Goal: Transaction & Acquisition: Purchase product/service

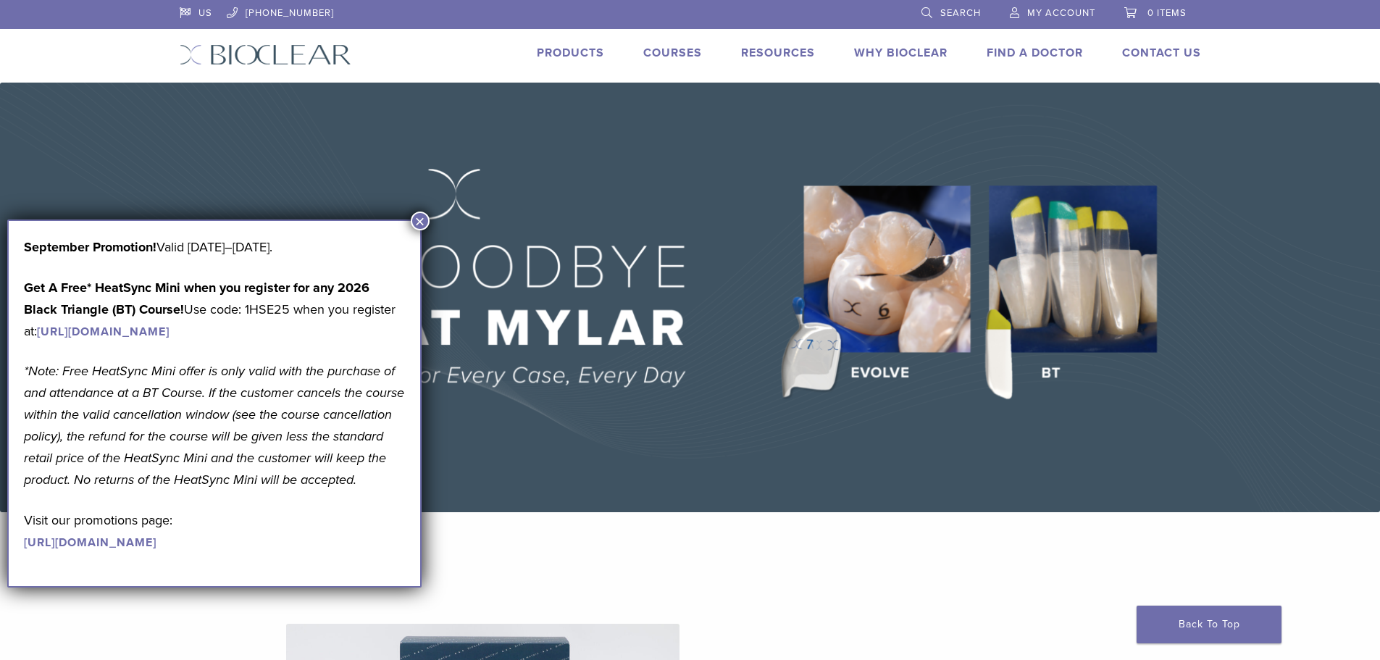
click at [848, 489] on img at bounding box center [690, 298] width 1380 height 430
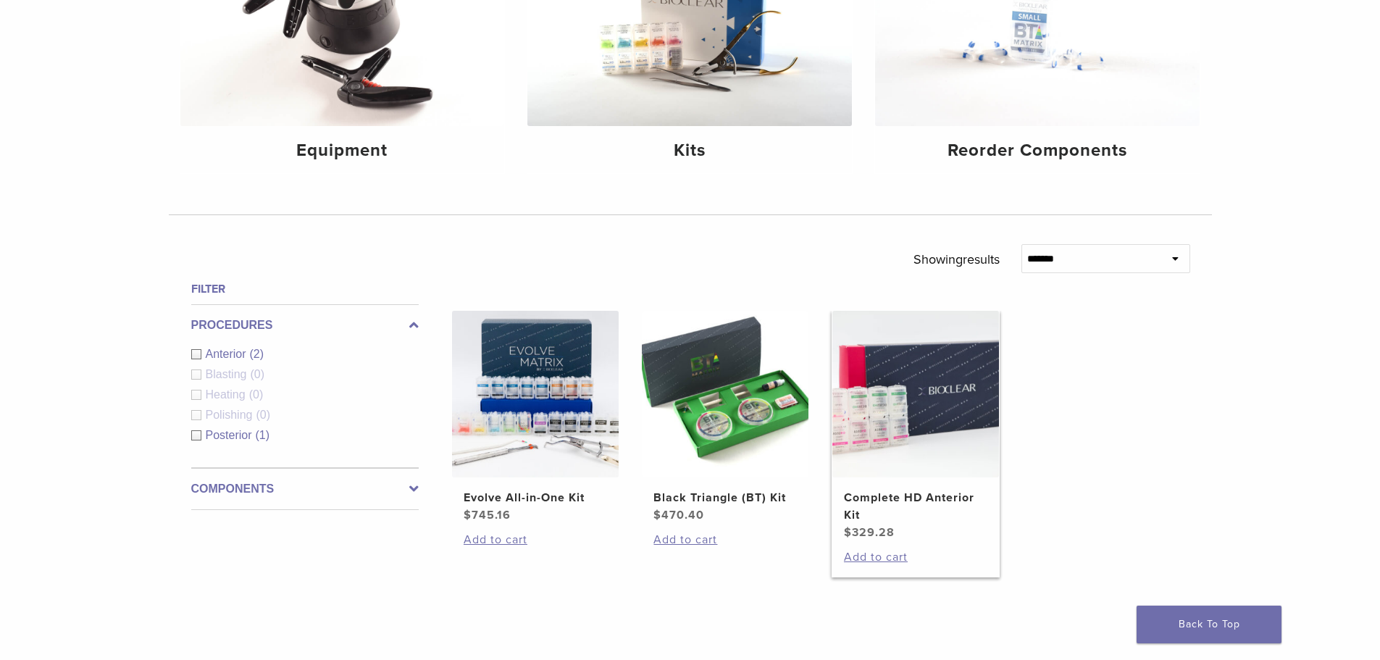
scroll to position [362, 0]
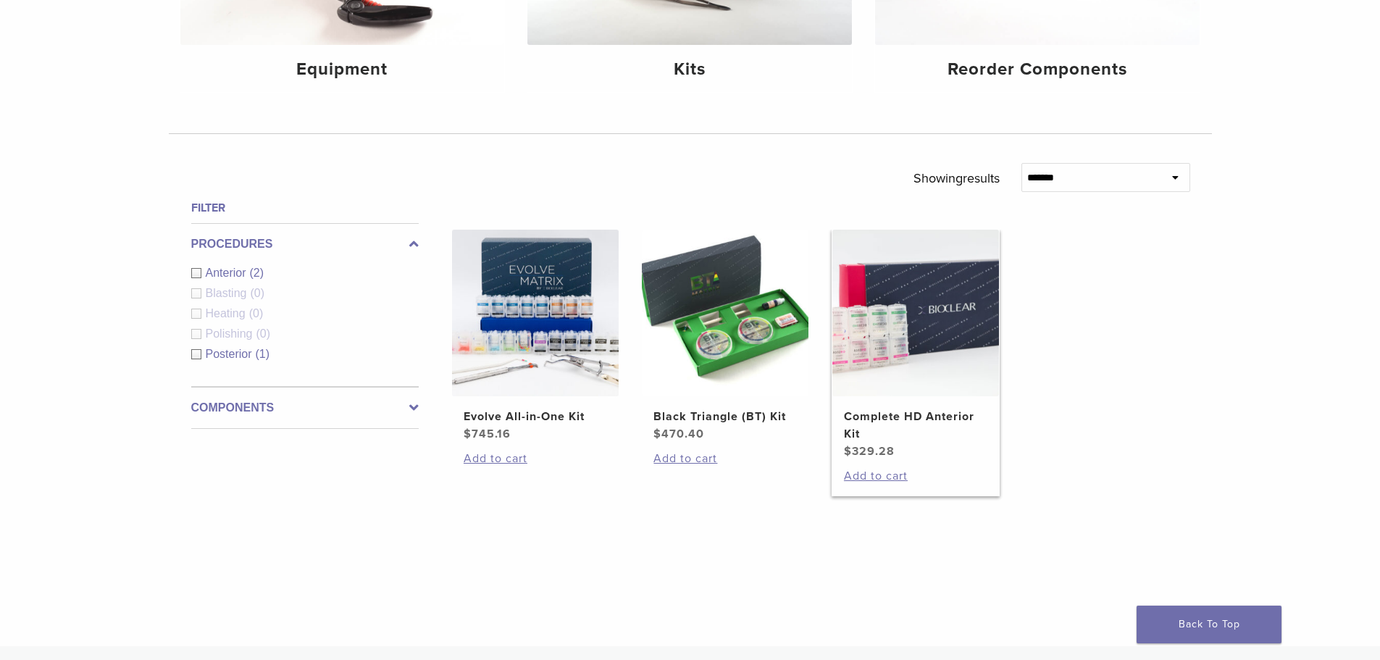
click at [922, 417] on h2 "Complete HD Anterior Kit" at bounding box center [915, 425] width 143 height 35
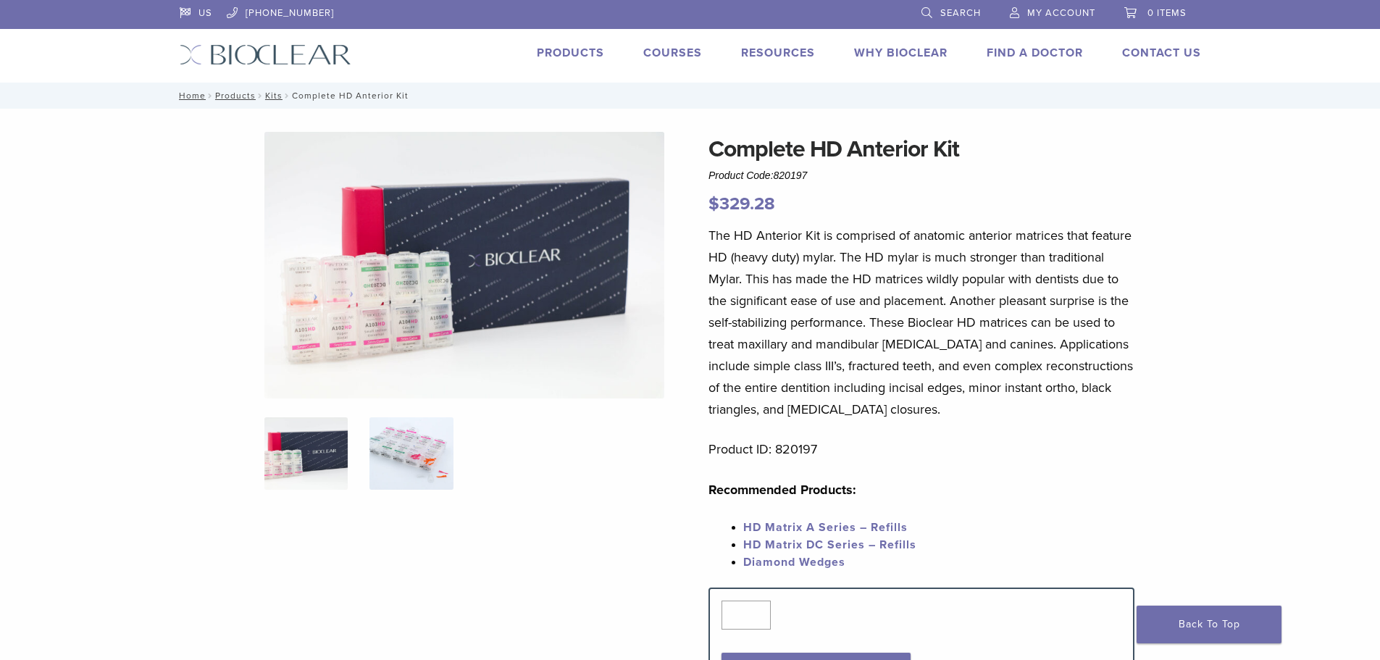
click at [392, 458] on img at bounding box center [411, 453] width 83 height 72
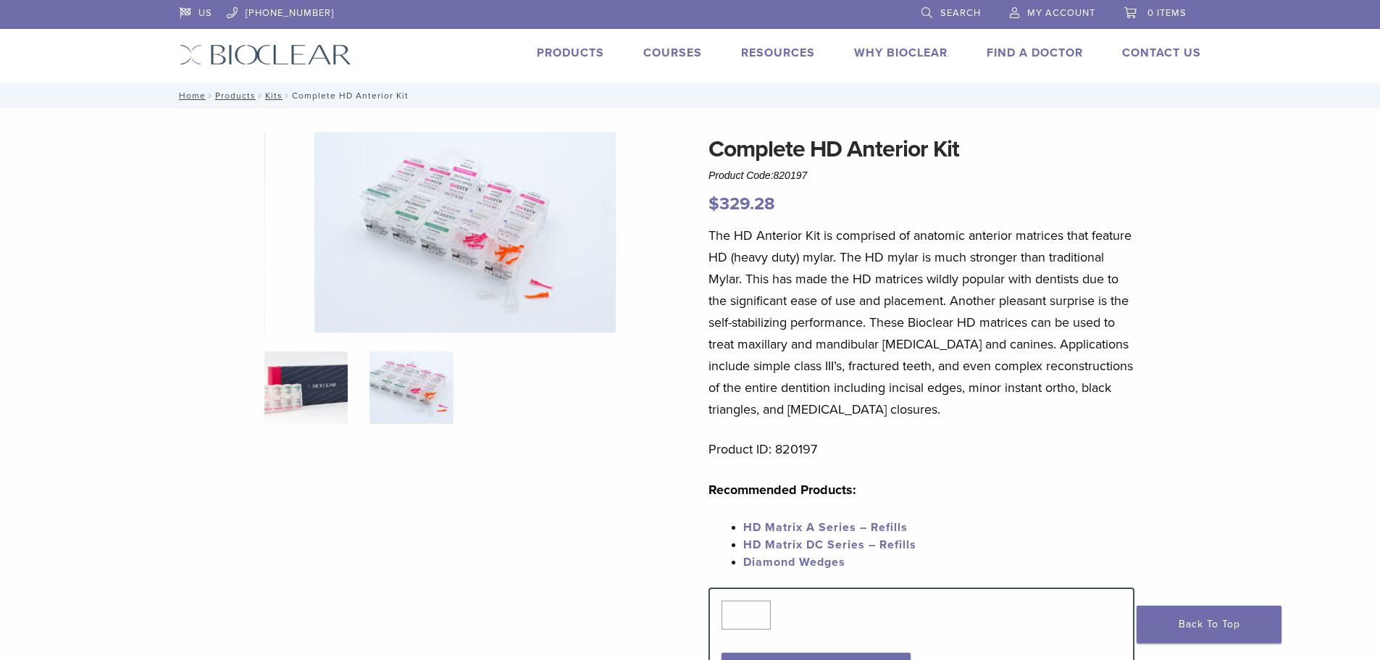
click at [287, 402] on img at bounding box center [305, 387] width 83 height 72
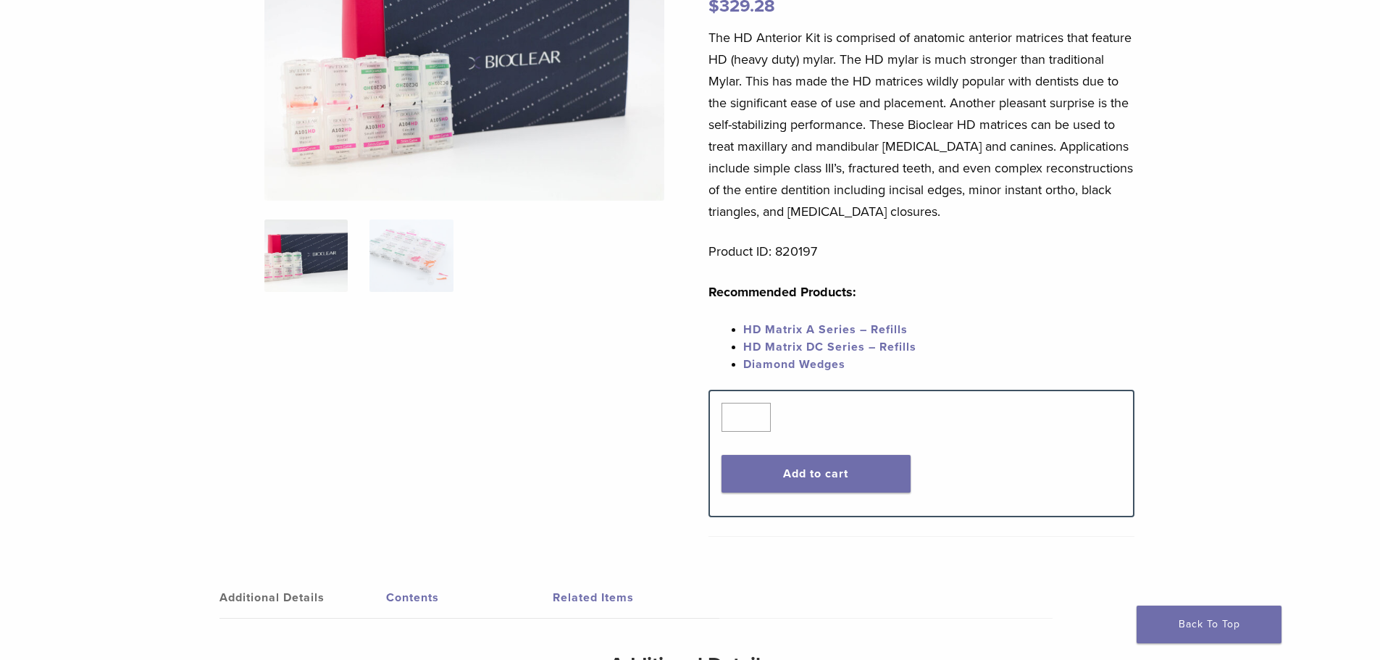
scroll to position [217, 0]
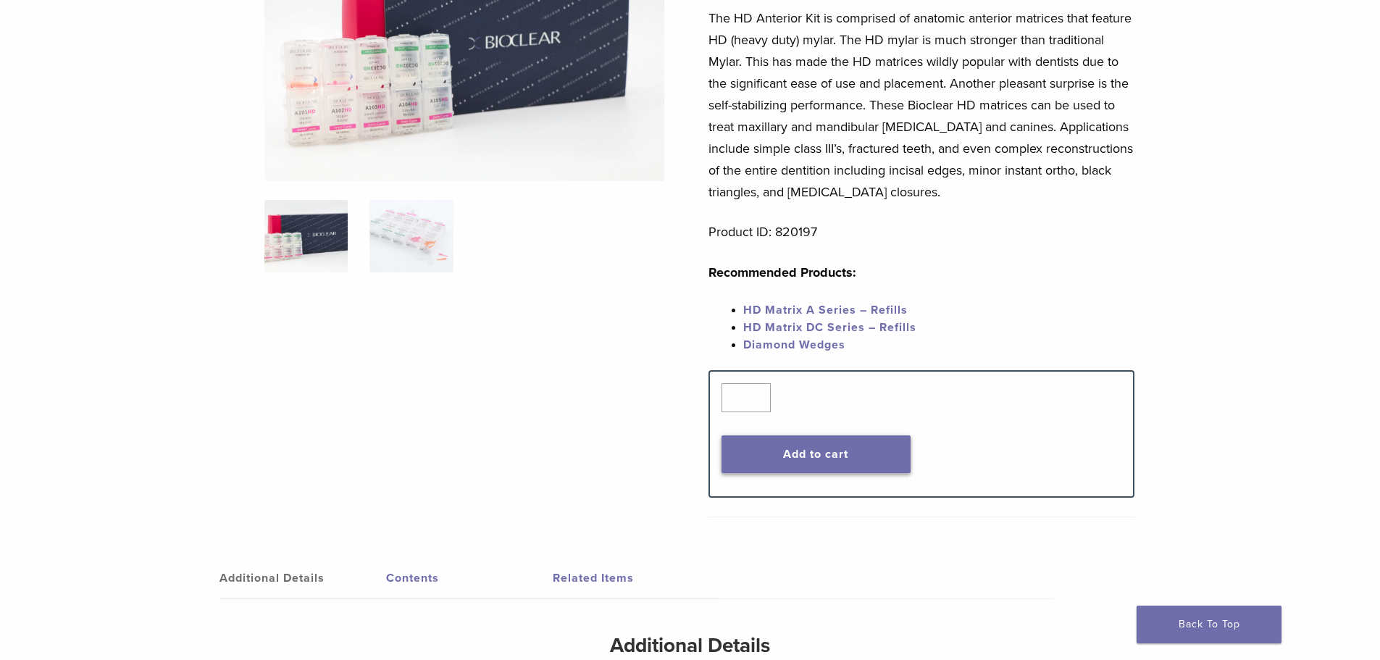
click at [843, 462] on button "Add to cart" at bounding box center [816, 454] width 189 height 38
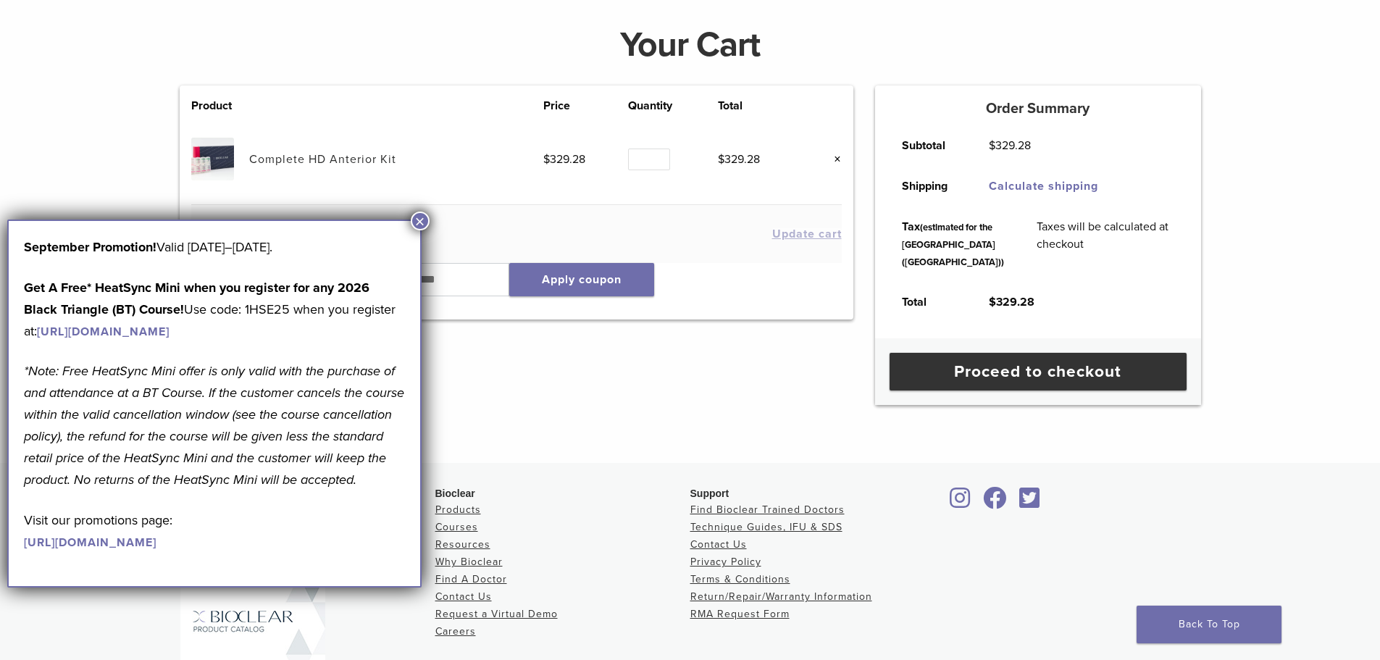
scroll to position [217, 0]
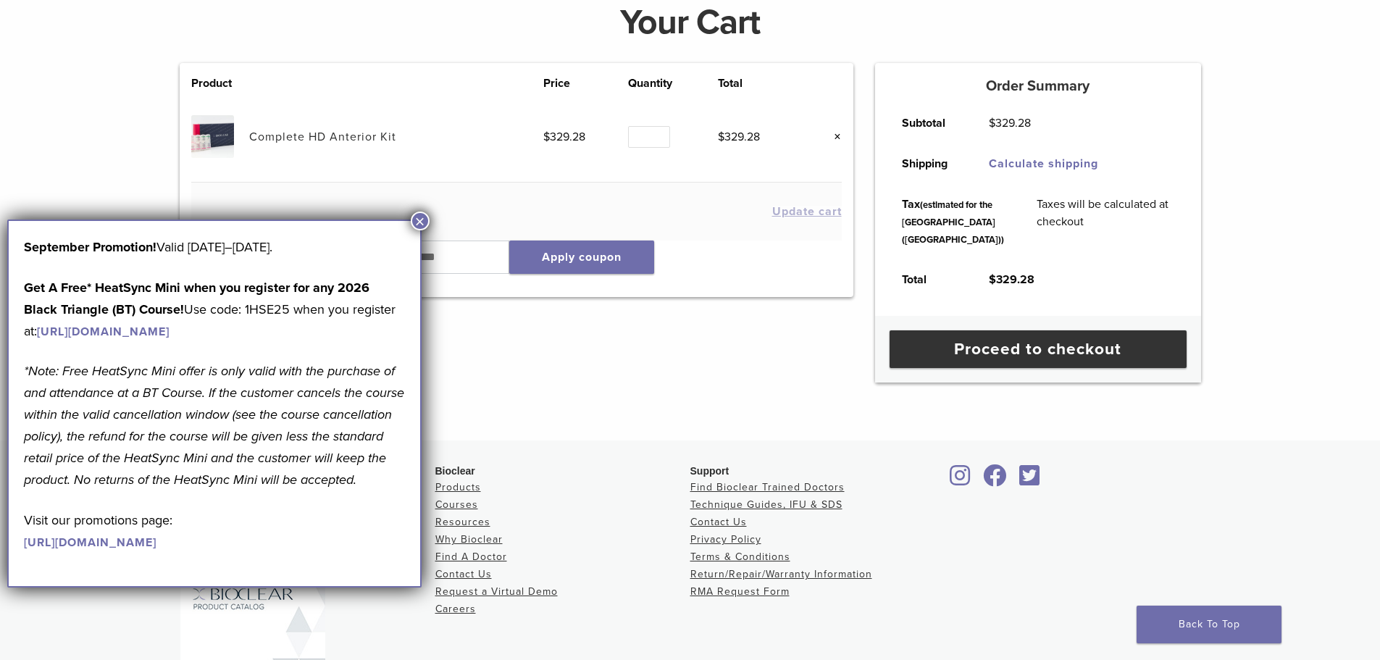
click at [170, 330] on link "https://www.bioclearmatrix.com/events/6-in-person-black-triangle-certification-…" at bounding box center [103, 332] width 133 height 14
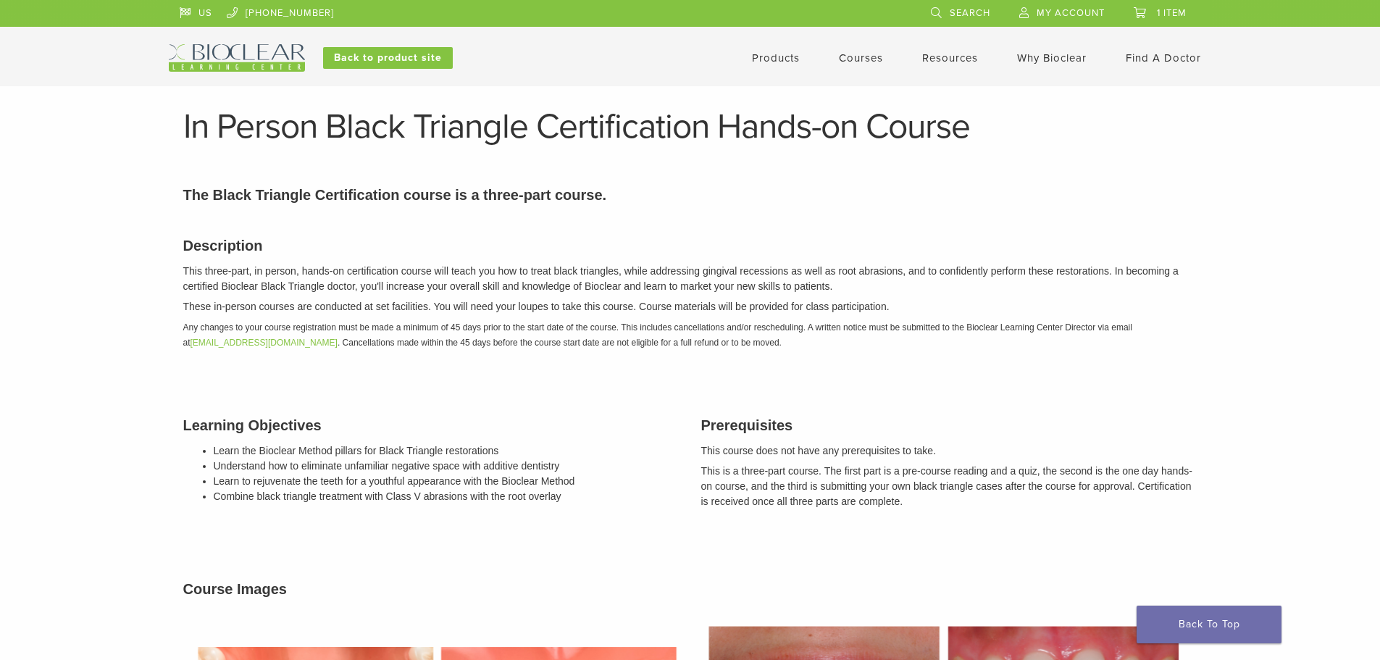
click at [782, 59] on link "Products" at bounding box center [776, 57] width 48 height 13
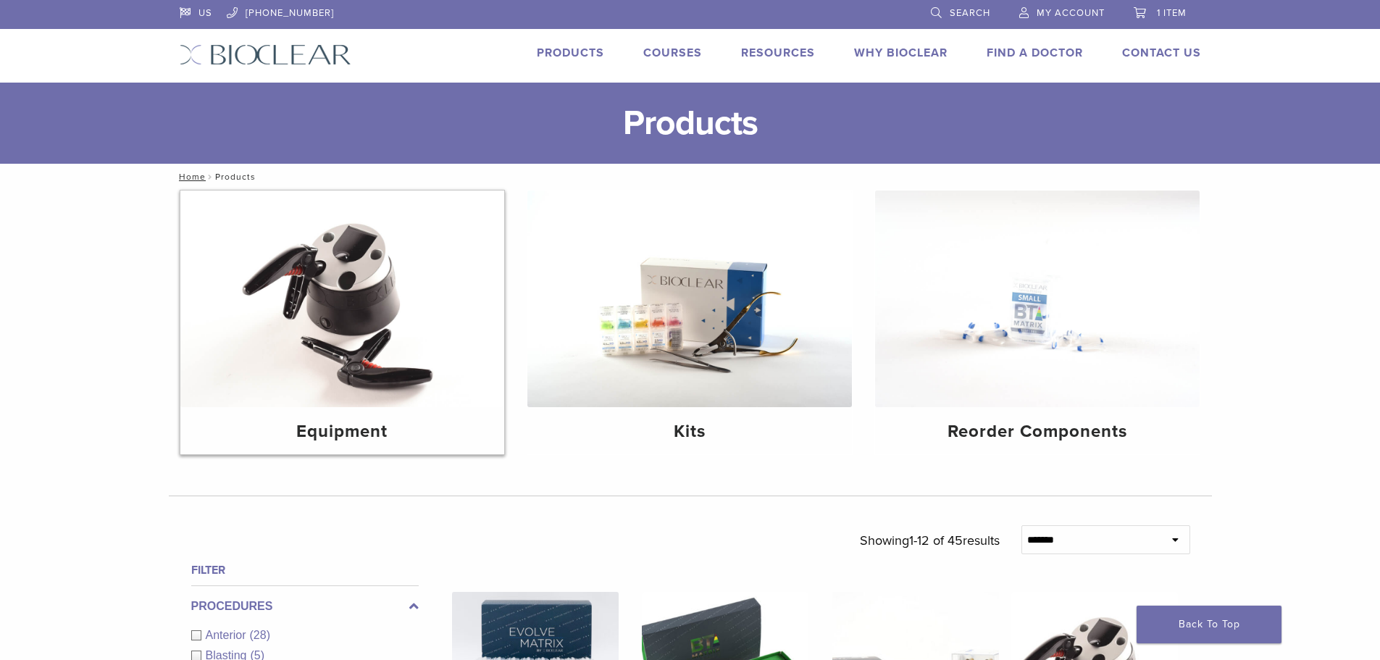
click at [345, 318] on img at bounding box center [342, 299] width 325 height 217
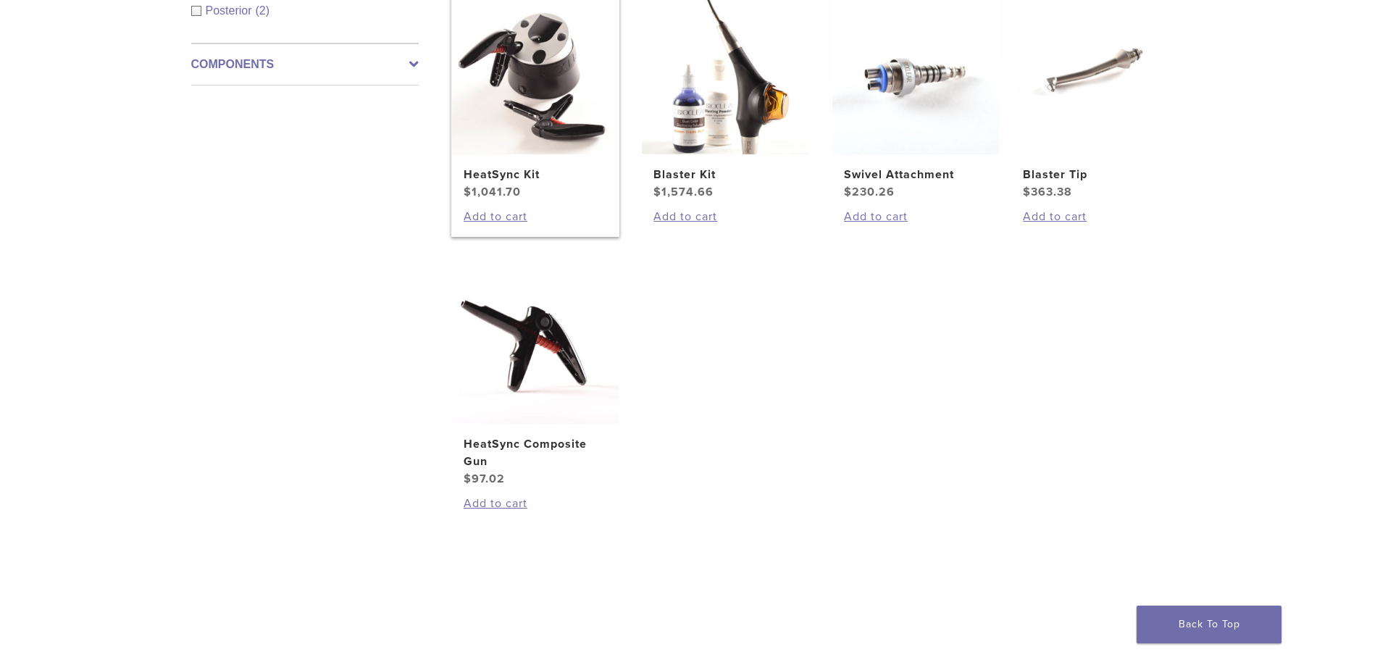
scroll to position [362, 0]
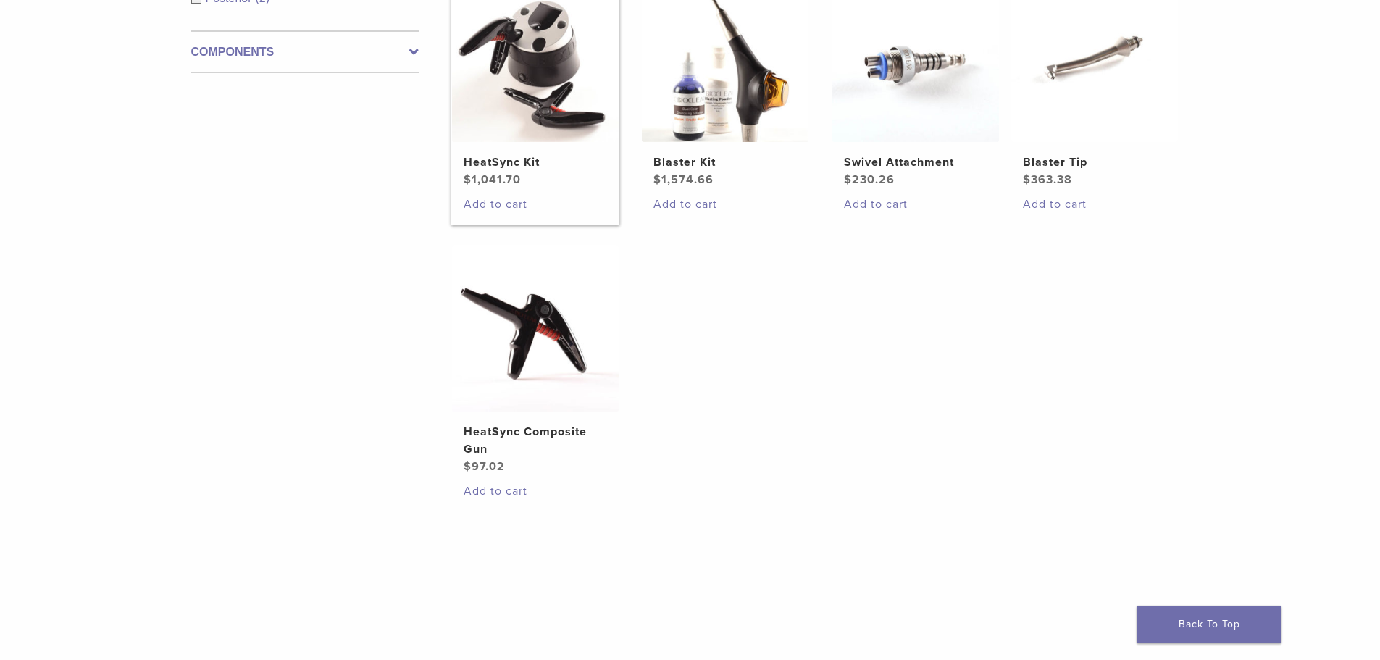
click at [558, 128] on img at bounding box center [535, 58] width 167 height 167
